Goal: Task Accomplishment & Management: Manage account settings

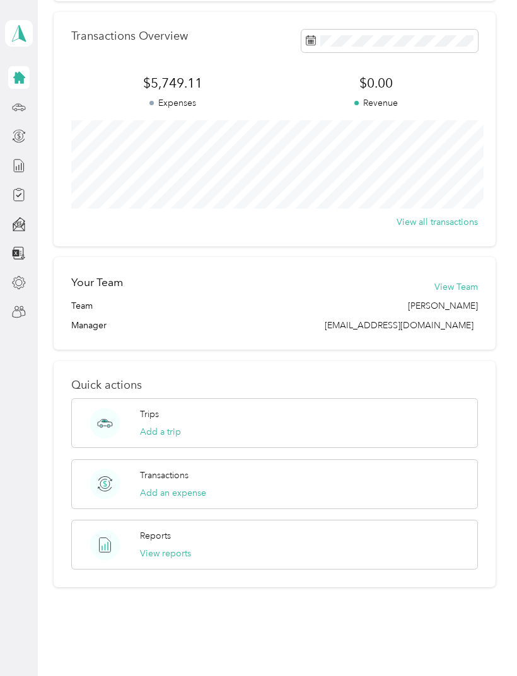
scroll to position [314, 0]
click at [21, 105] on icon at bounding box center [19, 106] width 13 height 6
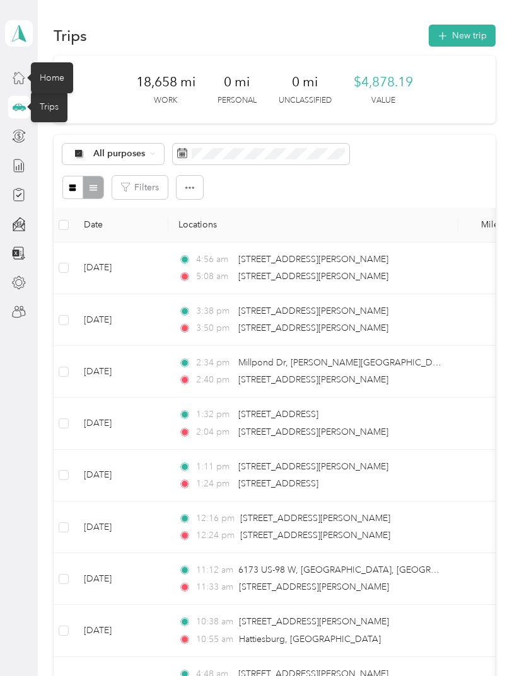
click at [20, 77] on icon at bounding box center [19, 78] width 14 height 14
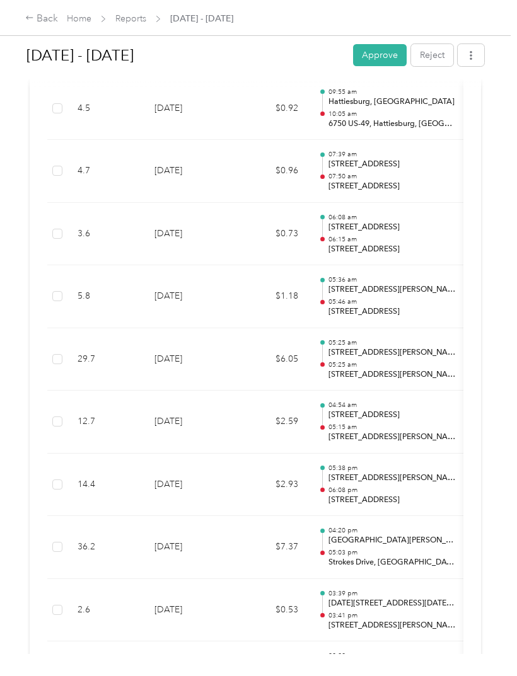
scroll to position [902, 0]
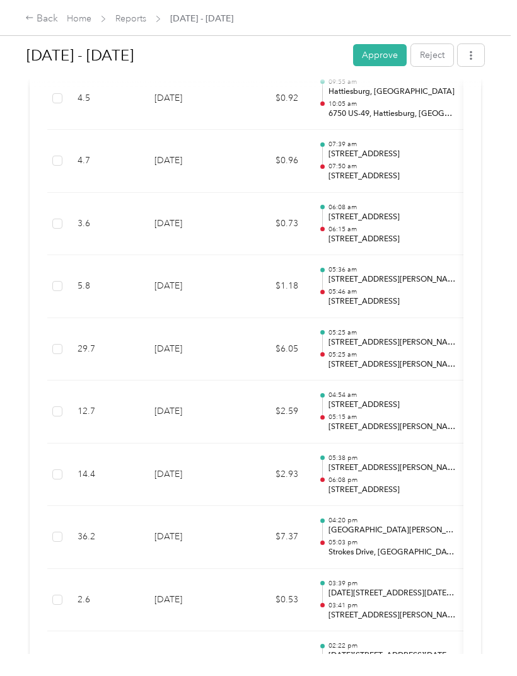
click at [440, 476] on p "06:08 pm" at bounding box center [391, 480] width 127 height 9
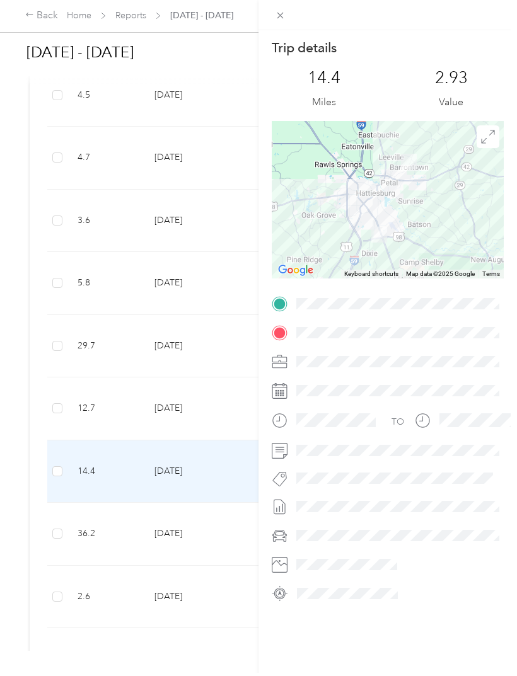
scroll to position [0, 0]
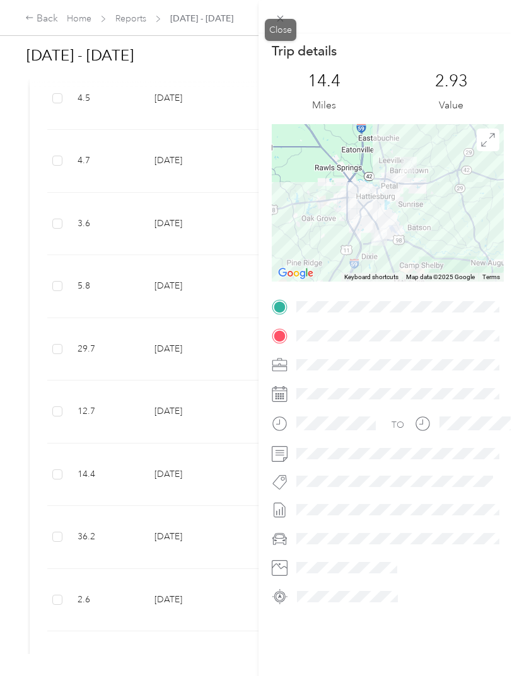
click at [280, 13] on icon at bounding box center [280, 18] width 11 height 11
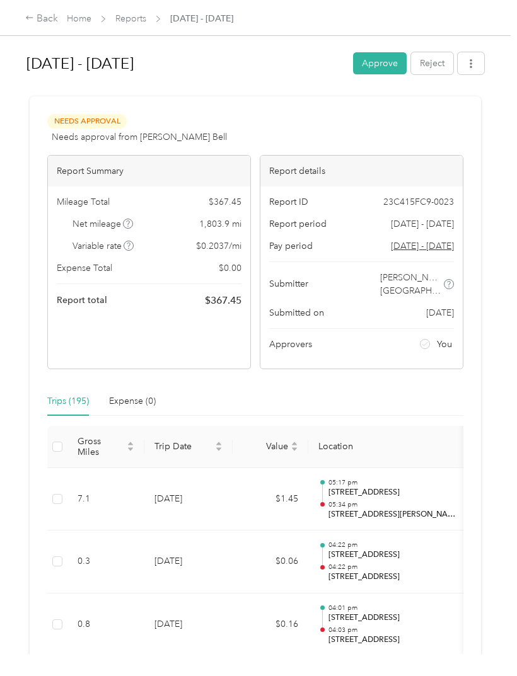
click at [386, 64] on button "Approve" at bounding box center [380, 63] width 54 height 22
